Goal: Communication & Community: Answer question/provide support

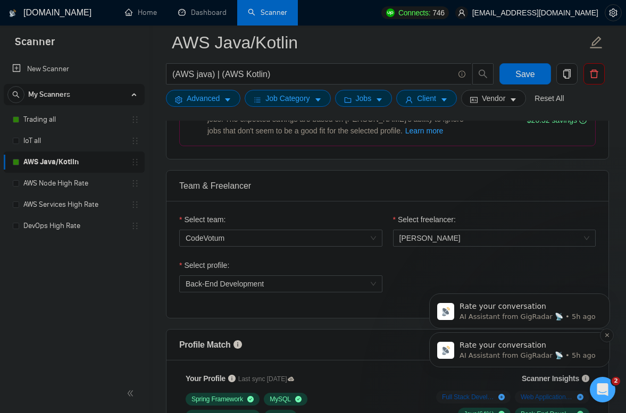
click at [578, 349] on p "Rate your conversation" at bounding box center [527, 345] width 137 height 11
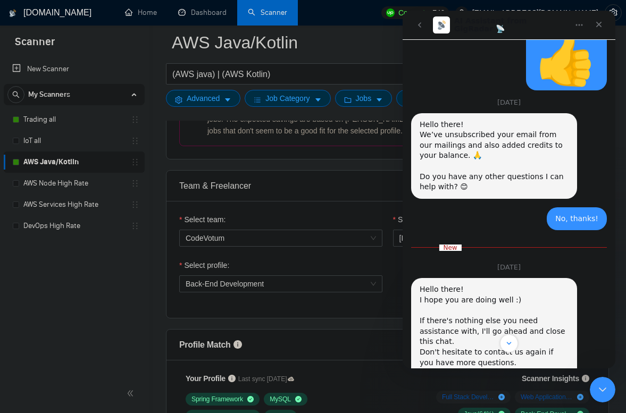
scroll to position [591, 0]
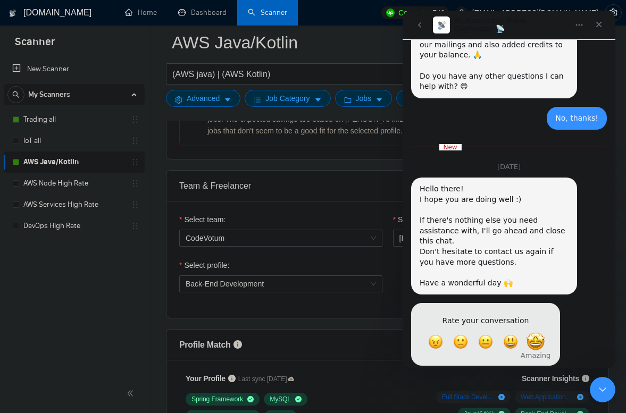
click at [533, 332] on span "Amazing" at bounding box center [535, 341] width 19 height 19
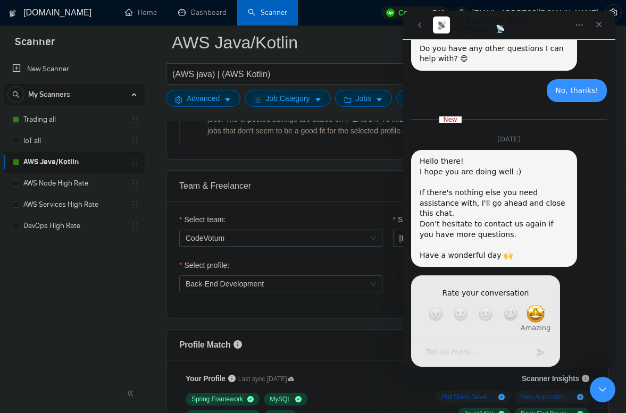
scroll to position [620, 0]
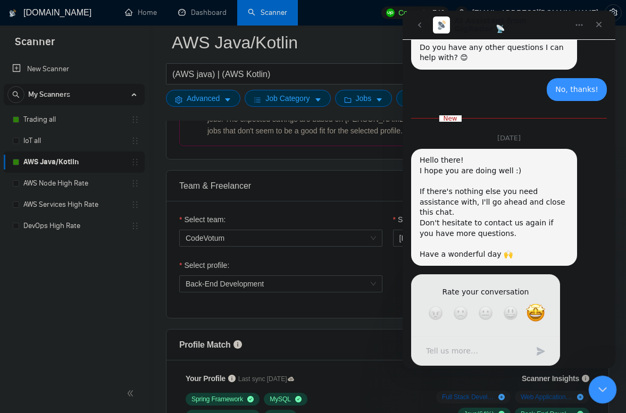
click at [593, 384] on div "Close Intercom Messenger" at bounding box center [601, 388] width 26 height 26
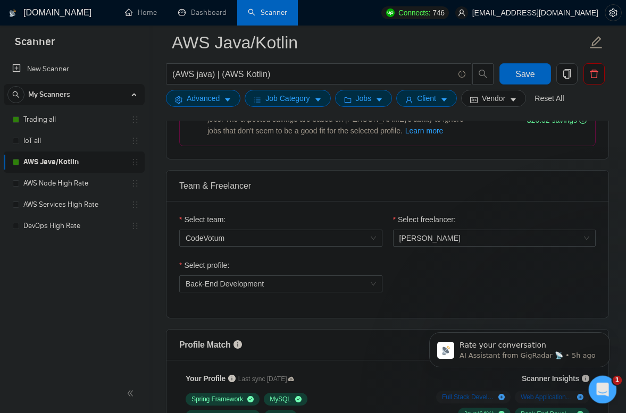
scroll to position [600, 0]
click at [595, 389] on icon "Open Intercom Messenger" at bounding box center [601, 389] width 18 height 18
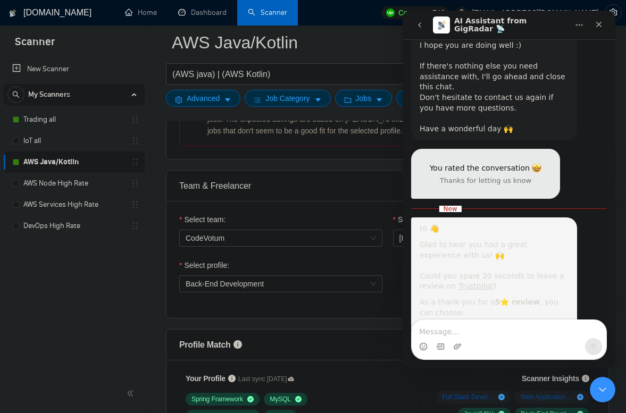
scroll to position [792, 0]
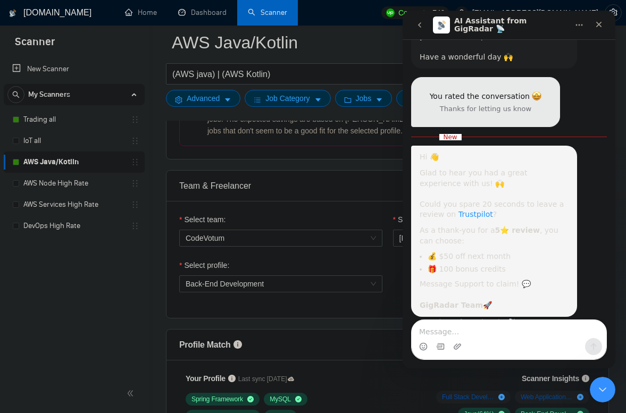
click at [471, 210] on link "Trustpilot" at bounding box center [475, 214] width 35 height 9
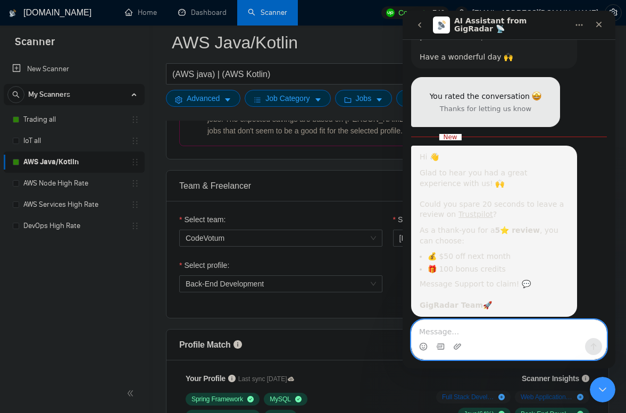
click at [477, 335] on textarea "Message…" at bounding box center [508, 329] width 195 height 18
paste textarea "Just post it. I would take 100 bonus credits."
click at [450, 329] on textarea "Just post it. I would take 100 bonus credits." at bounding box center [508, 329] width 195 height 18
type textarea "Just posted it. I would take 100 bonus credits."
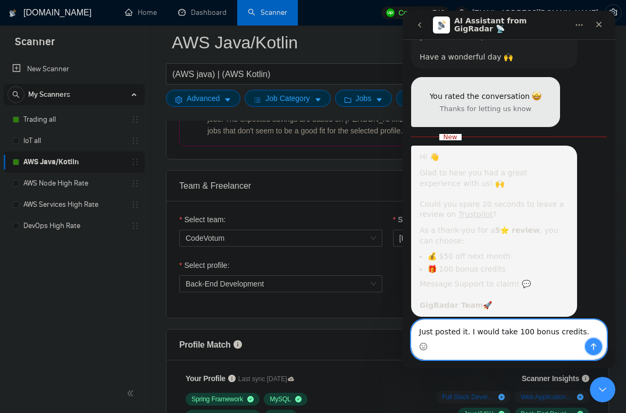
click at [593, 349] on icon "Send a message…" at bounding box center [593, 346] width 9 height 9
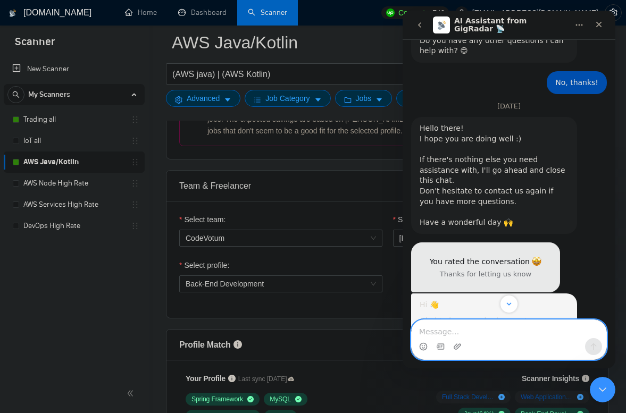
scroll to position [816, 0]
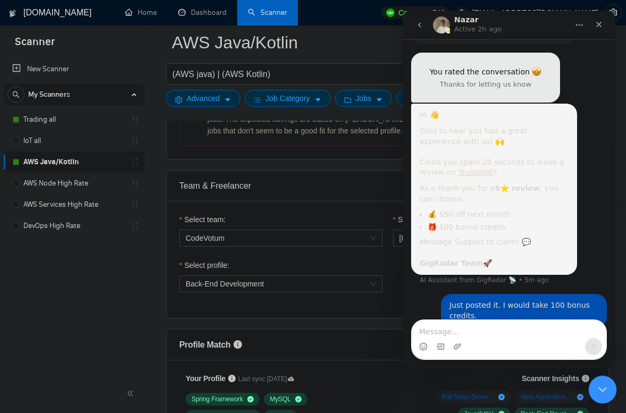
click at [605, 394] on div "Close Intercom Messenger" at bounding box center [601, 388] width 26 height 26
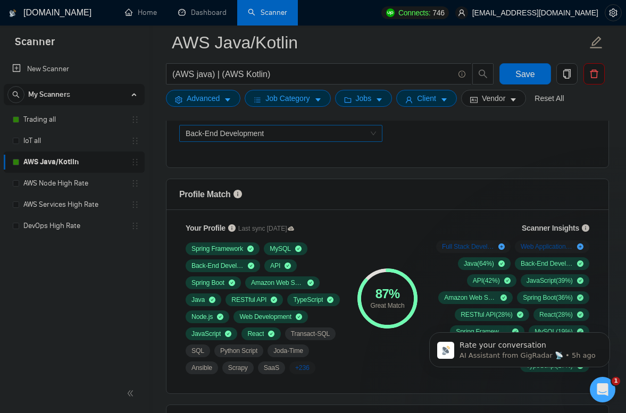
scroll to position [634, 0]
click at [480, 347] on p "Rate your conversation" at bounding box center [527, 345] width 137 height 11
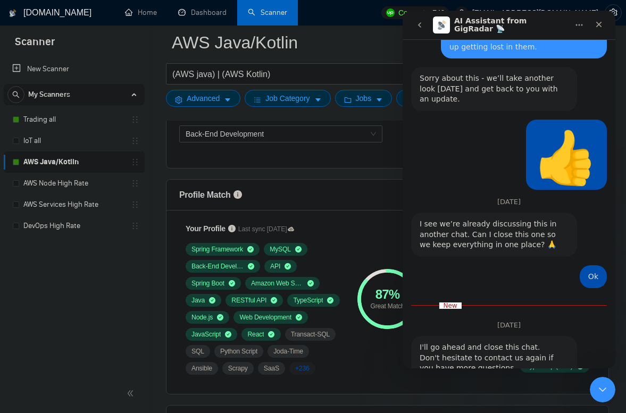
scroll to position [1487, 0]
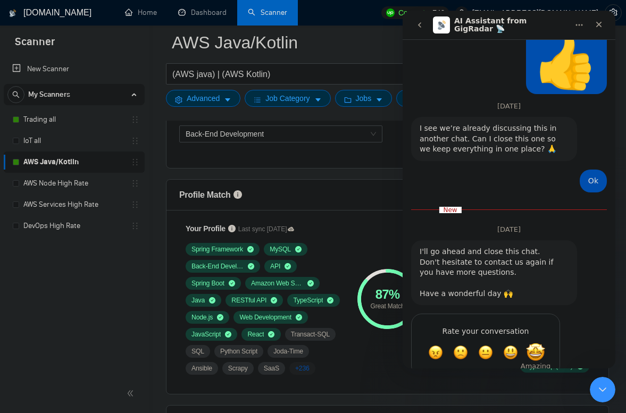
click at [539, 343] on span "Amazing" at bounding box center [535, 352] width 19 height 19
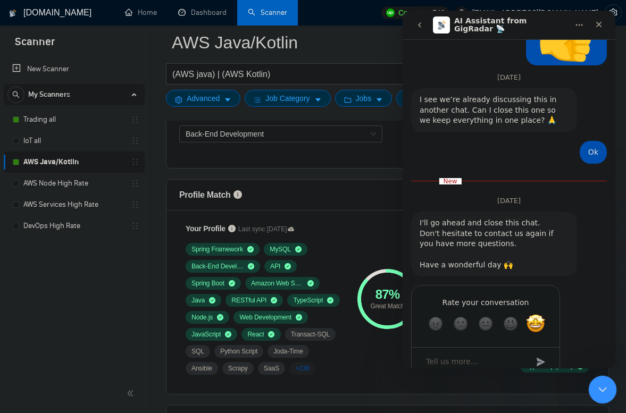
click at [603, 388] on icon "Close Intercom Messenger" at bounding box center [600, 388] width 13 height 13
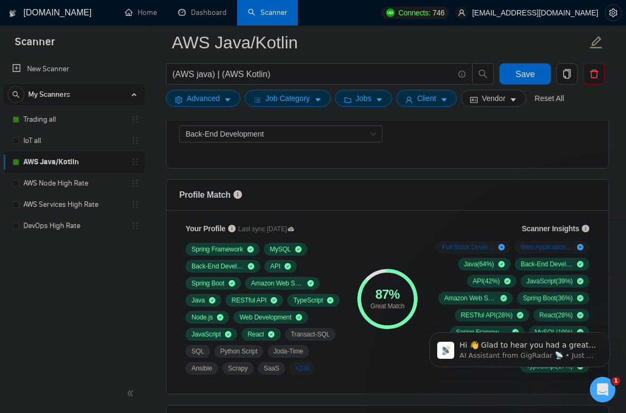
scroll to position [0, 0]
click at [604, 394] on div "Open Intercom Messenger" at bounding box center [600, 387] width 35 height 35
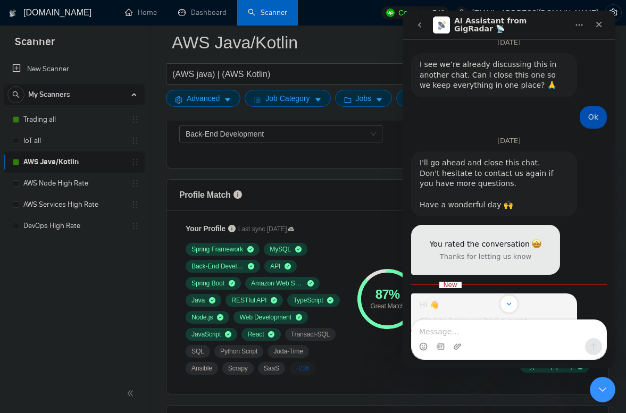
scroll to position [1688, 0]
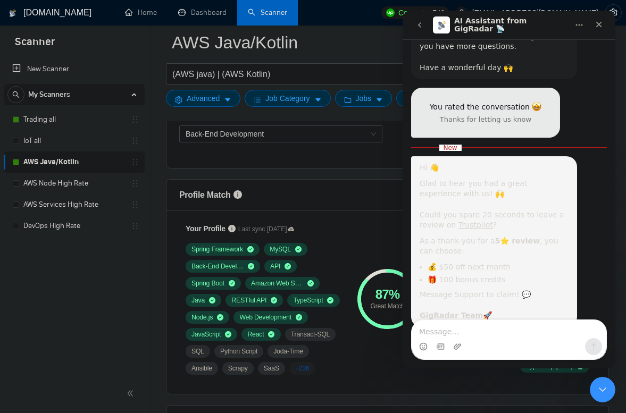
click at [417, 26] on icon "go back" at bounding box center [419, 25] width 9 height 9
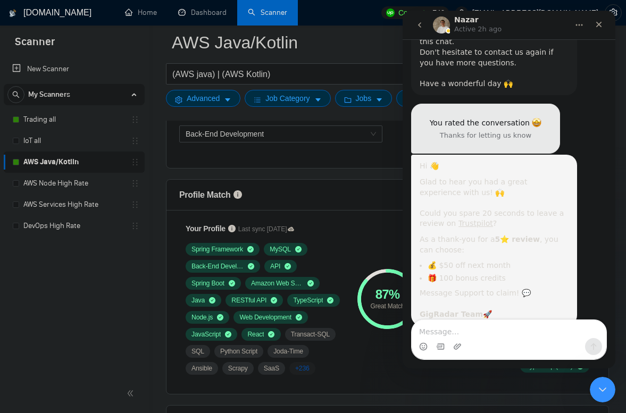
scroll to position [816, 0]
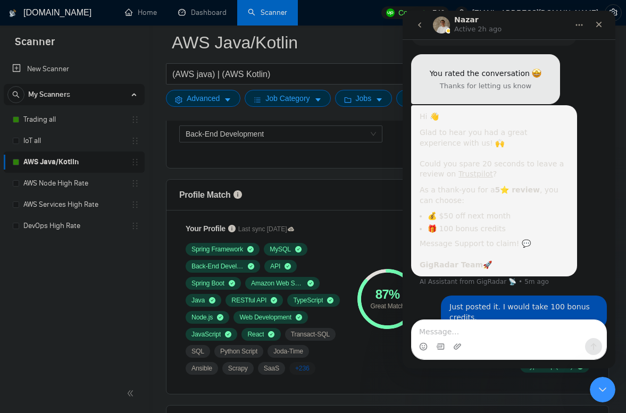
click at [417, 28] on icon "go back" at bounding box center [419, 25] width 9 height 9
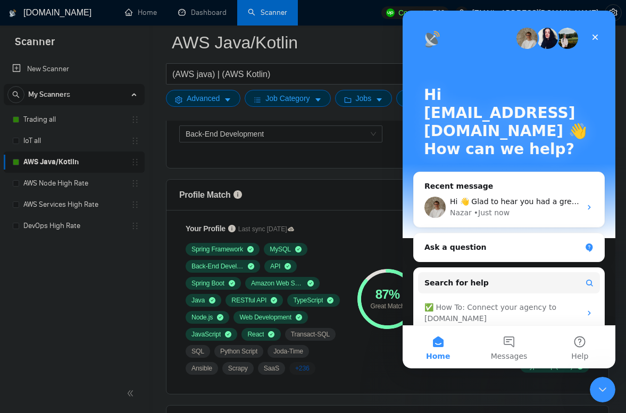
scroll to position [0, 0]
click at [511, 347] on button "Messages" at bounding box center [508, 347] width 71 height 43
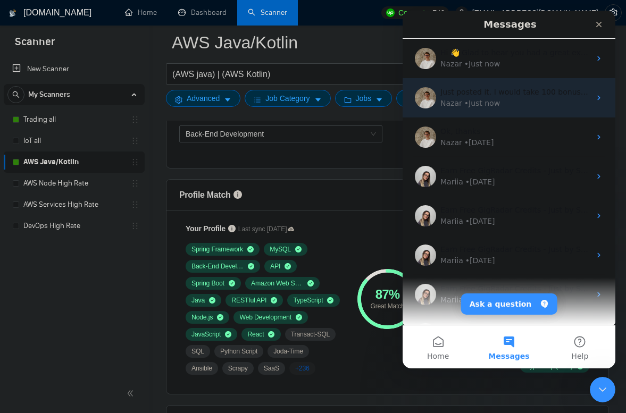
click at [504, 100] on div "Nazar • Just now" at bounding box center [515, 103] width 150 height 11
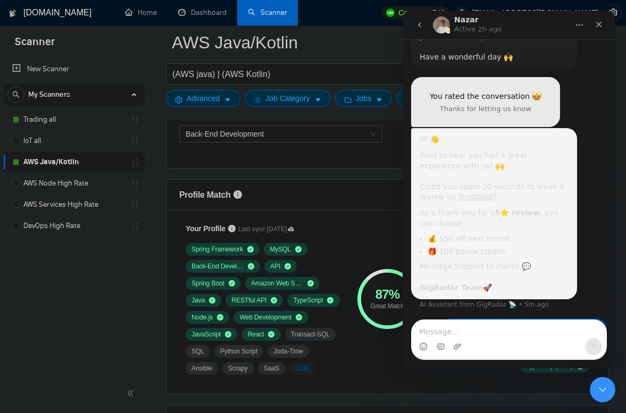
scroll to position [816, 0]
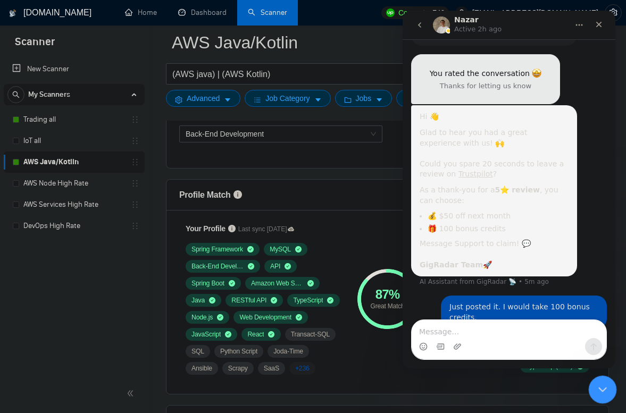
click at [595, 383] on icon "Close Intercom Messenger" at bounding box center [600, 388] width 13 height 13
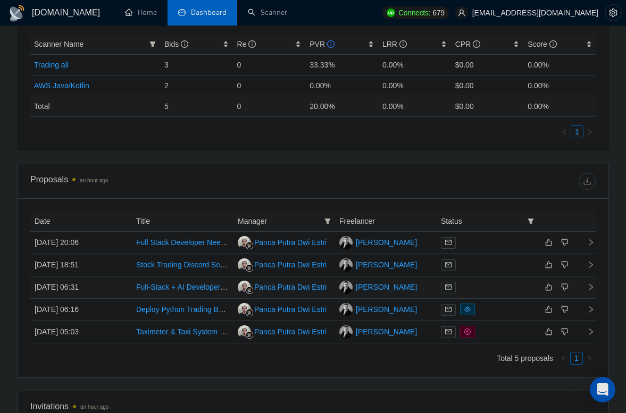
scroll to position [521, 0]
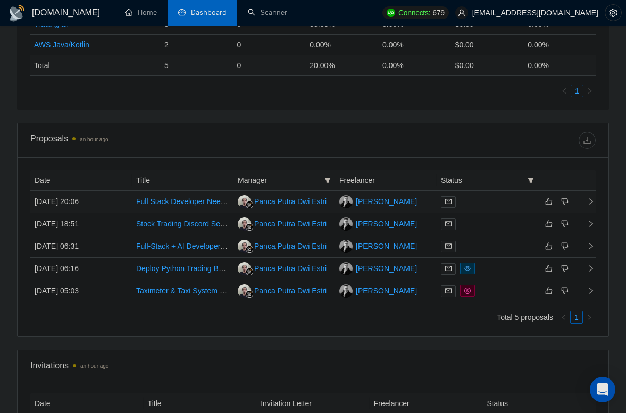
click at [116, 204] on td "[DATE] 20:06" at bounding box center [81, 202] width 102 height 22
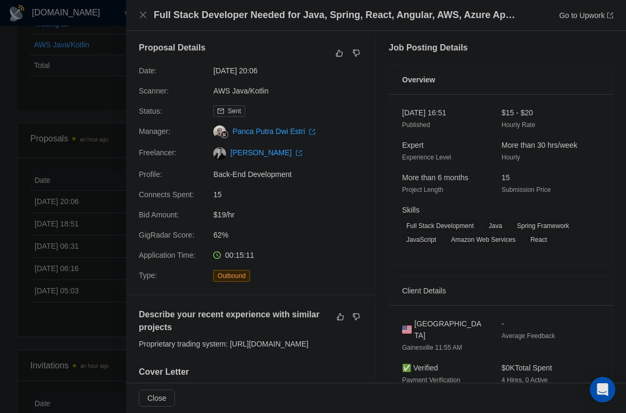
scroll to position [0, 0]
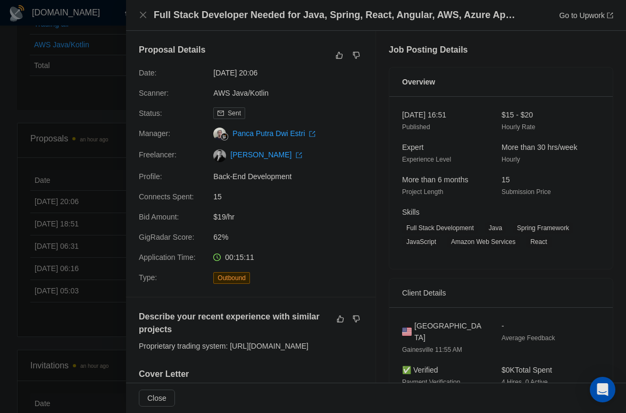
click at [81, 192] on div at bounding box center [313, 206] width 626 height 413
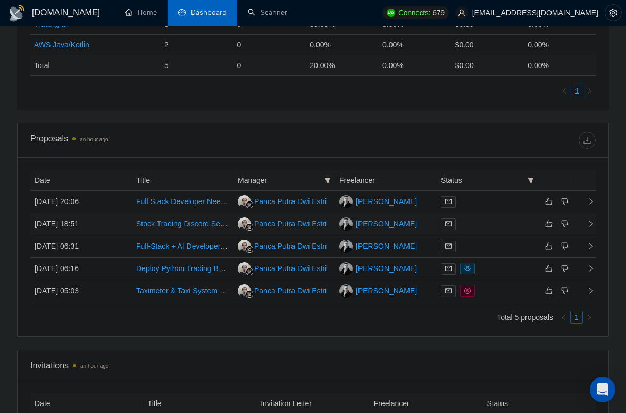
click at [99, 225] on td "[DATE] 18:51" at bounding box center [81, 224] width 102 height 22
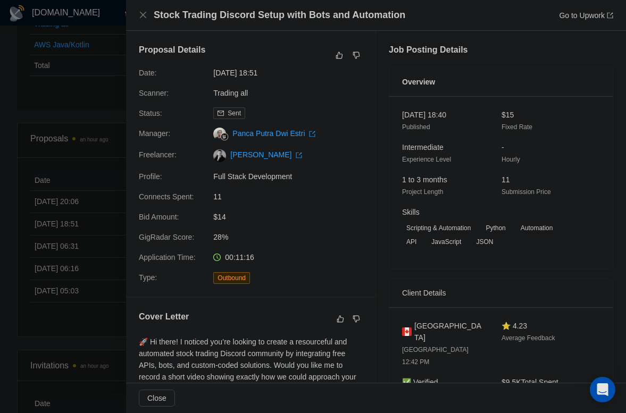
click at [63, 156] on div at bounding box center [313, 206] width 626 height 413
